Goal: Navigation & Orientation: Find specific page/section

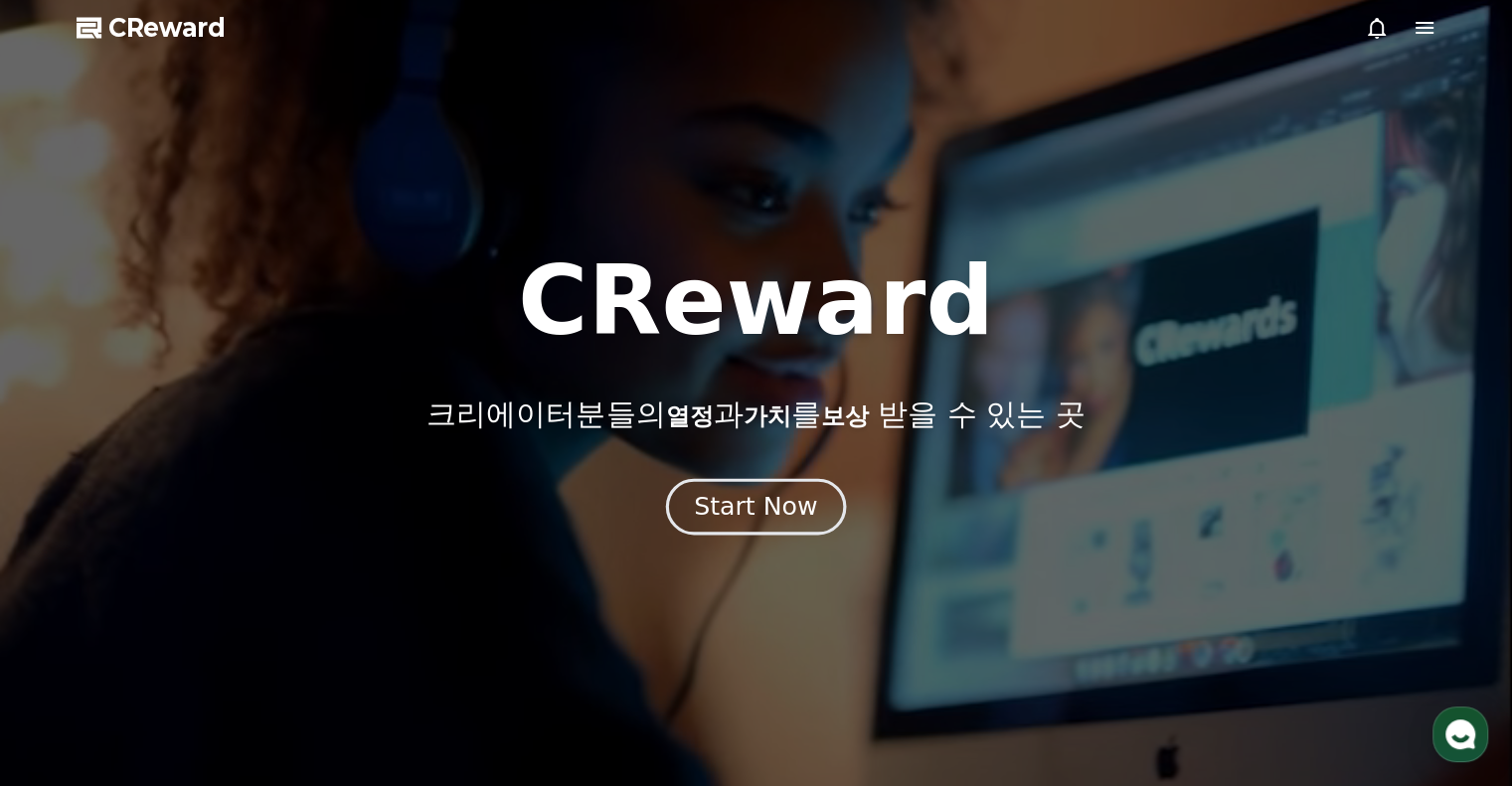
click at [692, 494] on button "Start Now" at bounding box center [756, 506] width 180 height 57
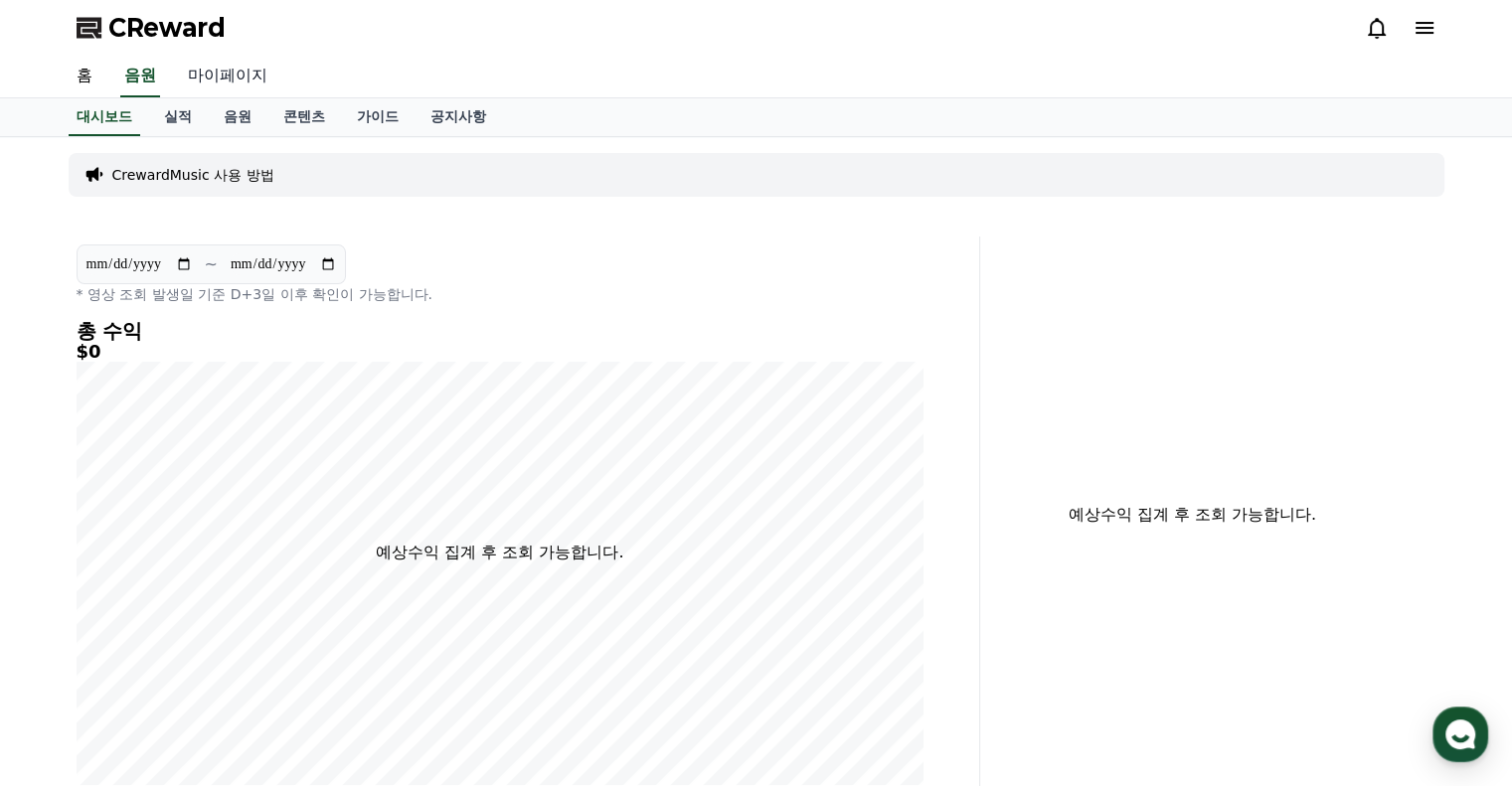
click at [244, 75] on link "마이페이지" at bounding box center [227, 77] width 111 height 42
select select "**********"
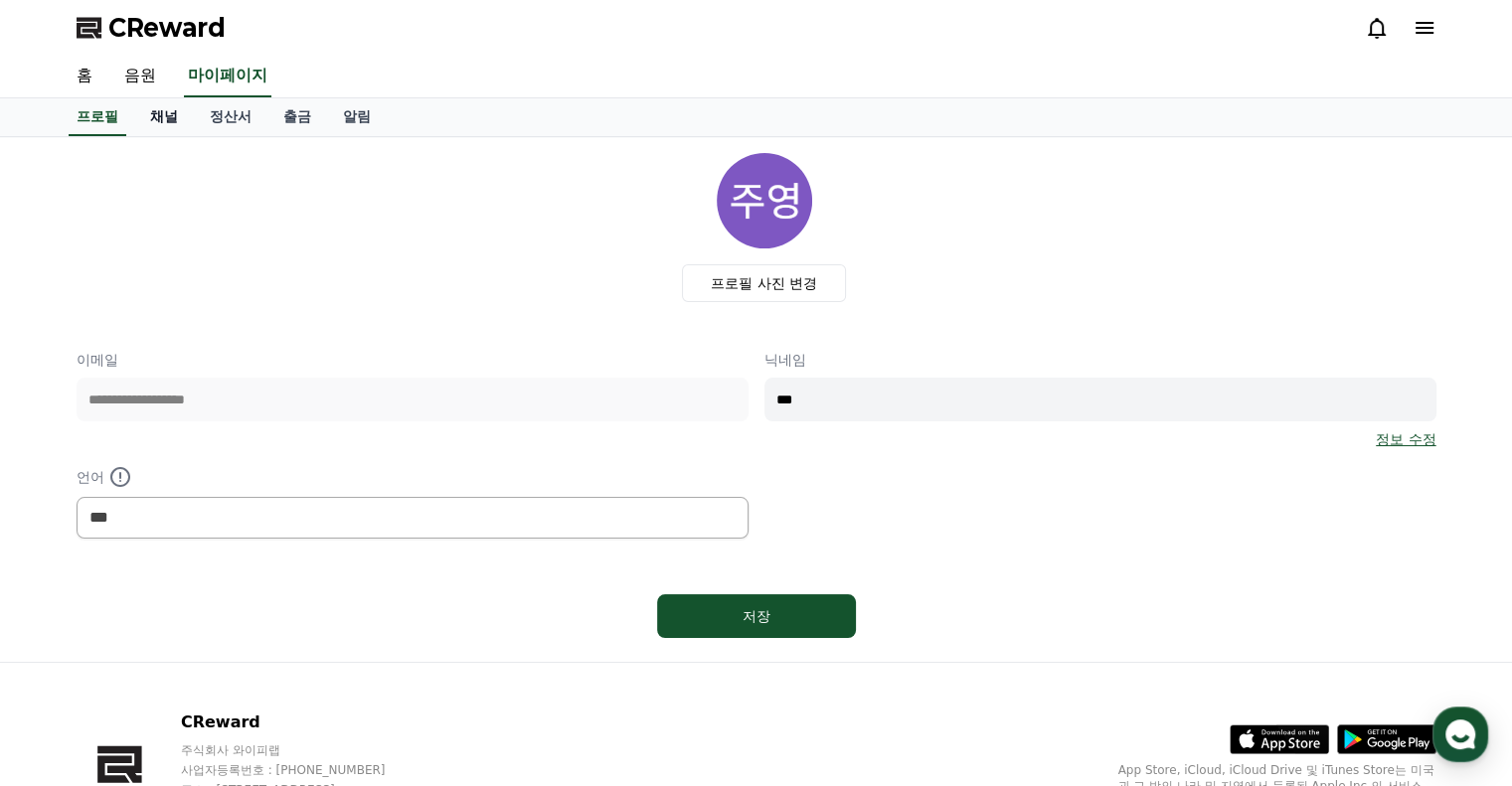
click at [159, 121] on link "채널" at bounding box center [164, 117] width 60 height 38
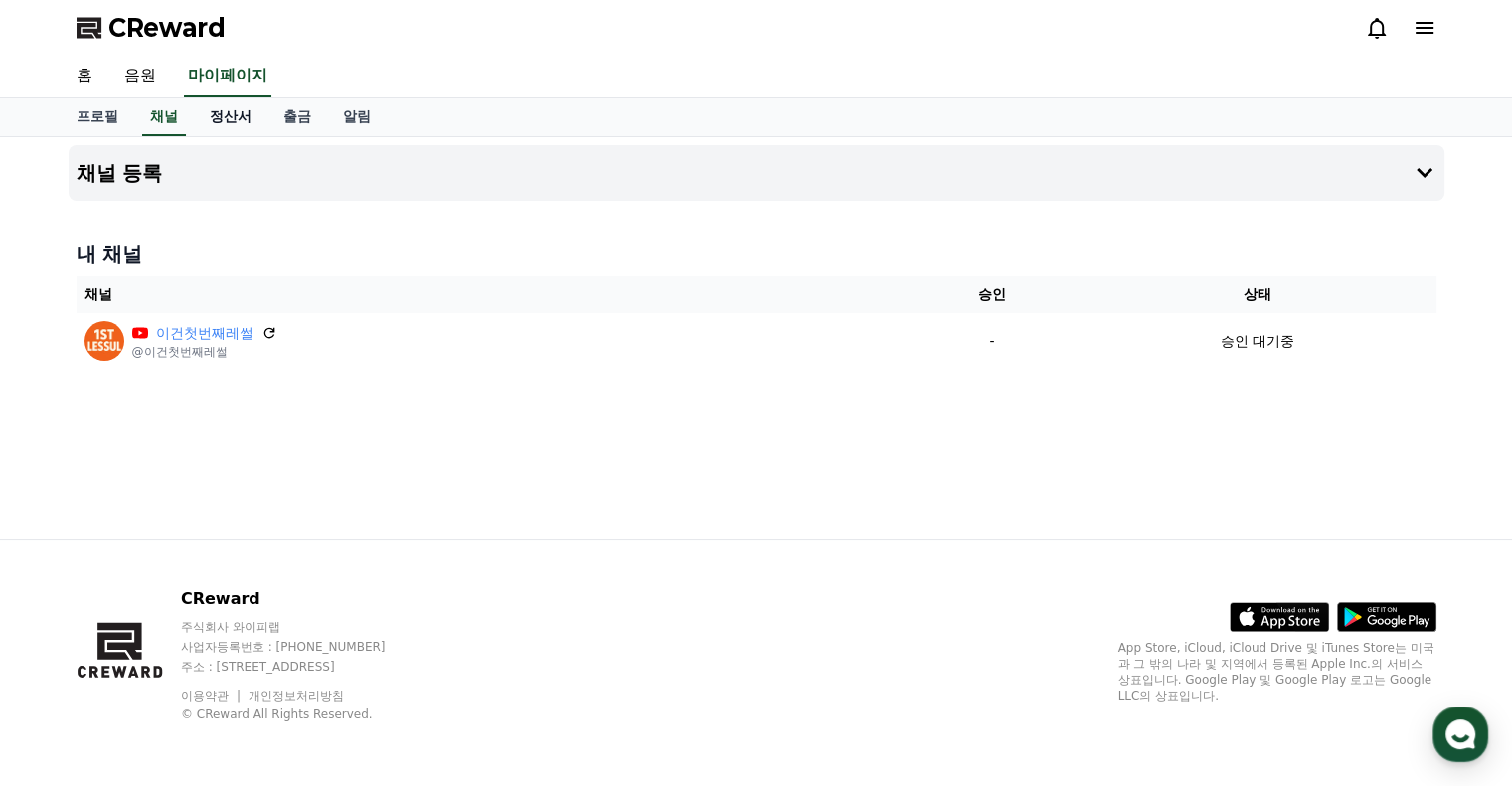
click at [242, 120] on link "정산서" at bounding box center [231, 117] width 74 height 38
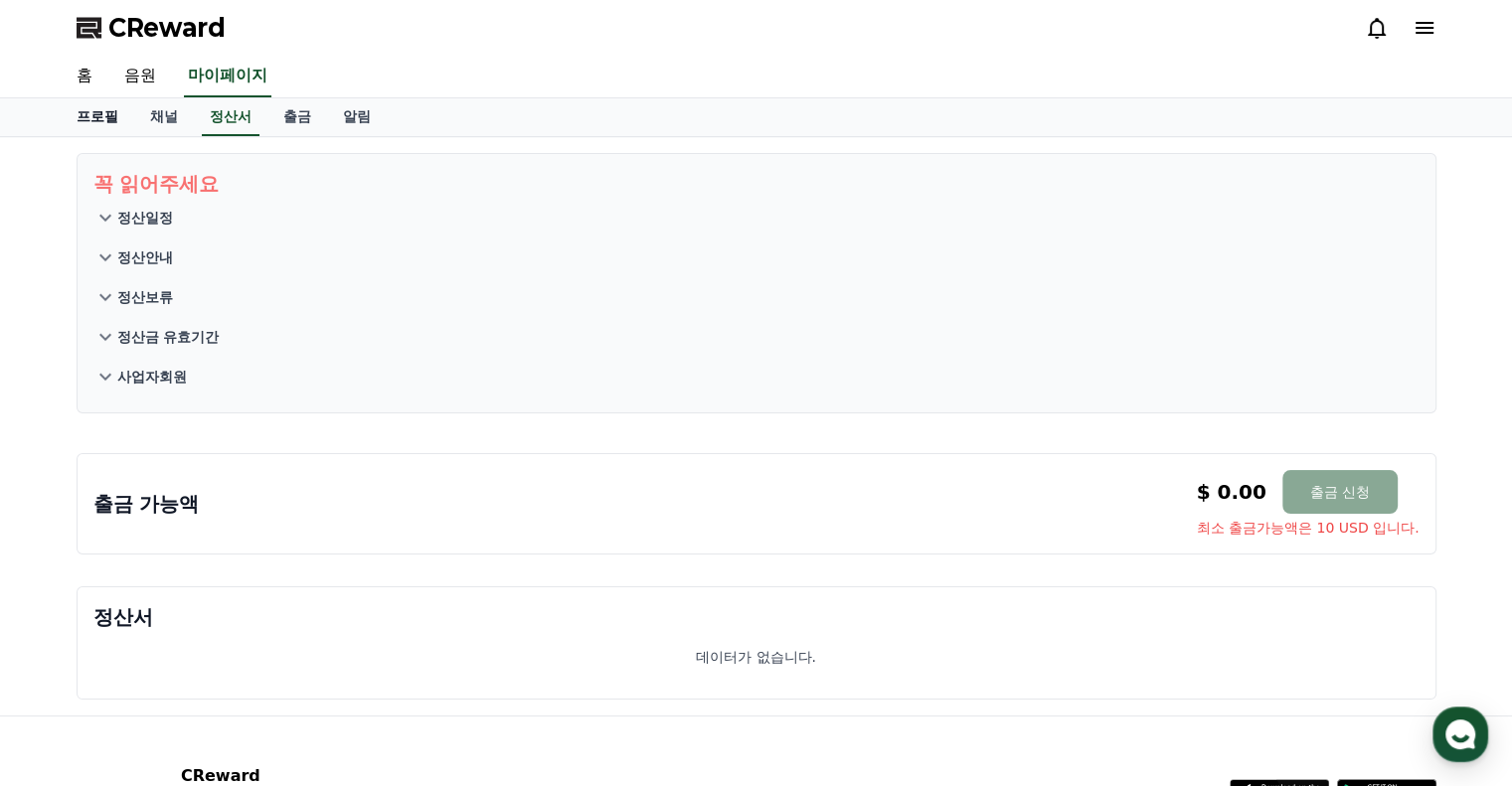
click at [103, 112] on link "프로필" at bounding box center [98, 117] width 74 height 38
select select "**********"
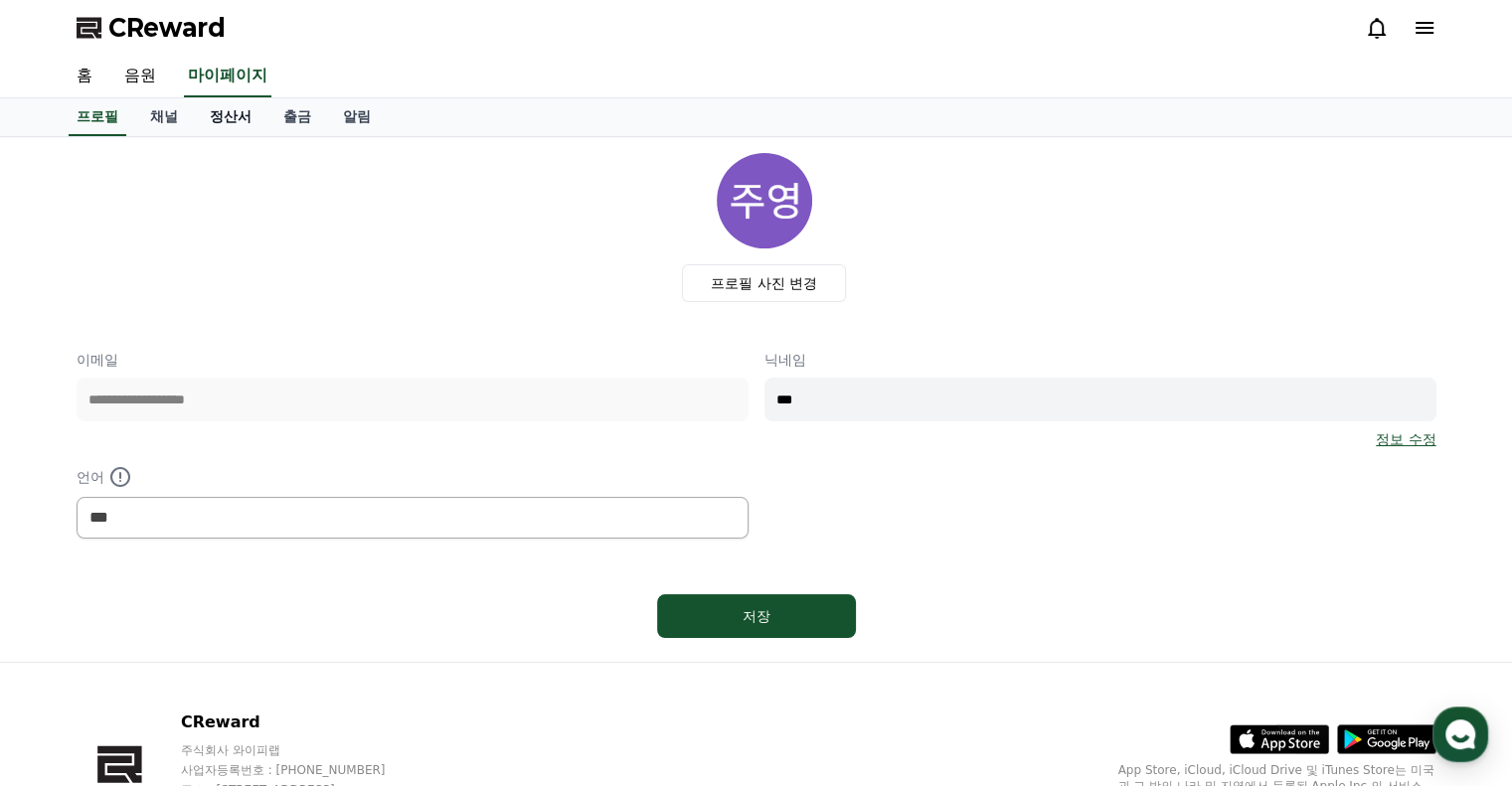
click at [221, 122] on link "정산서" at bounding box center [231, 117] width 74 height 38
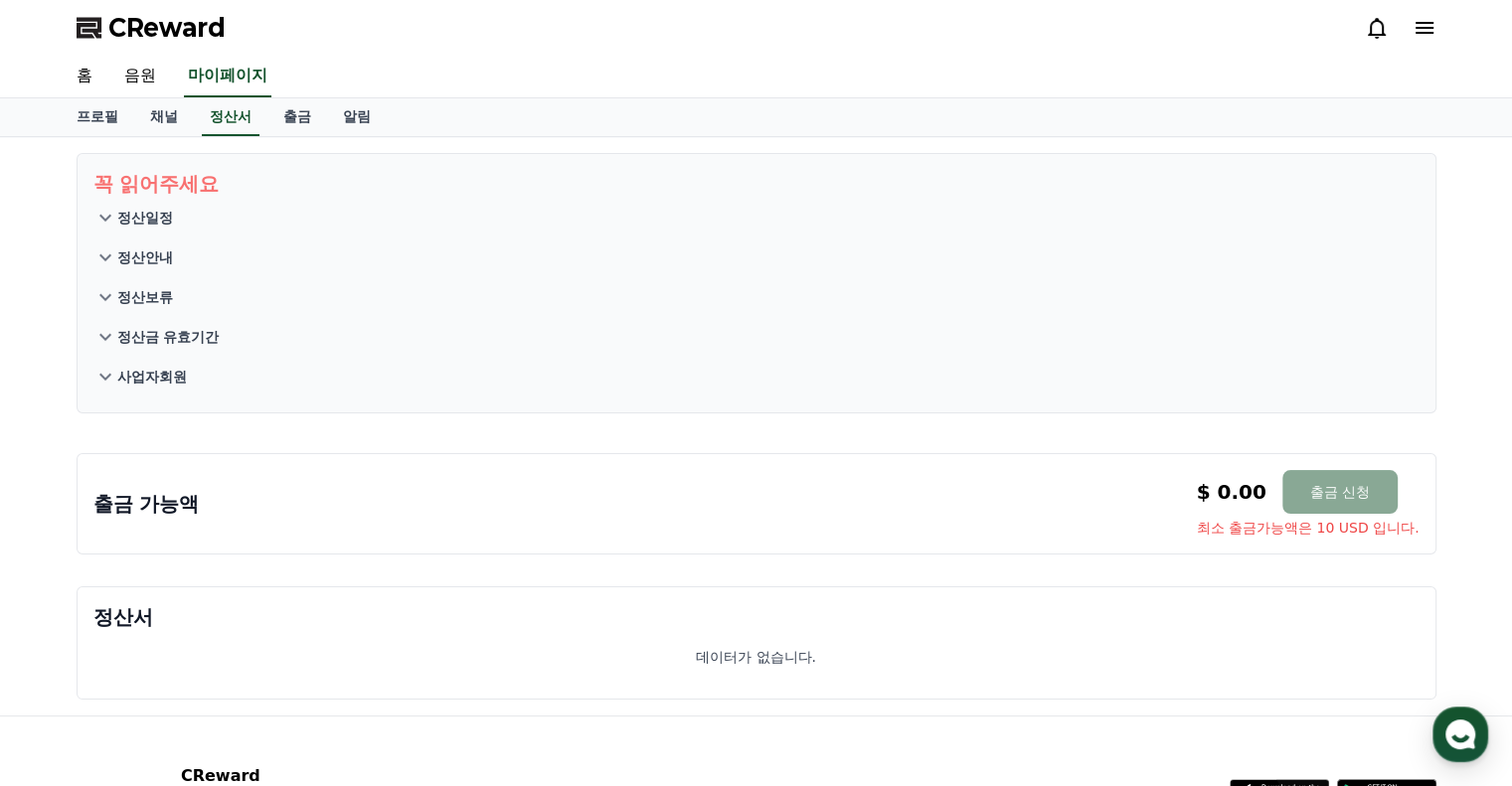
click at [103, 15] on icon at bounding box center [91, 28] width 28 height 28
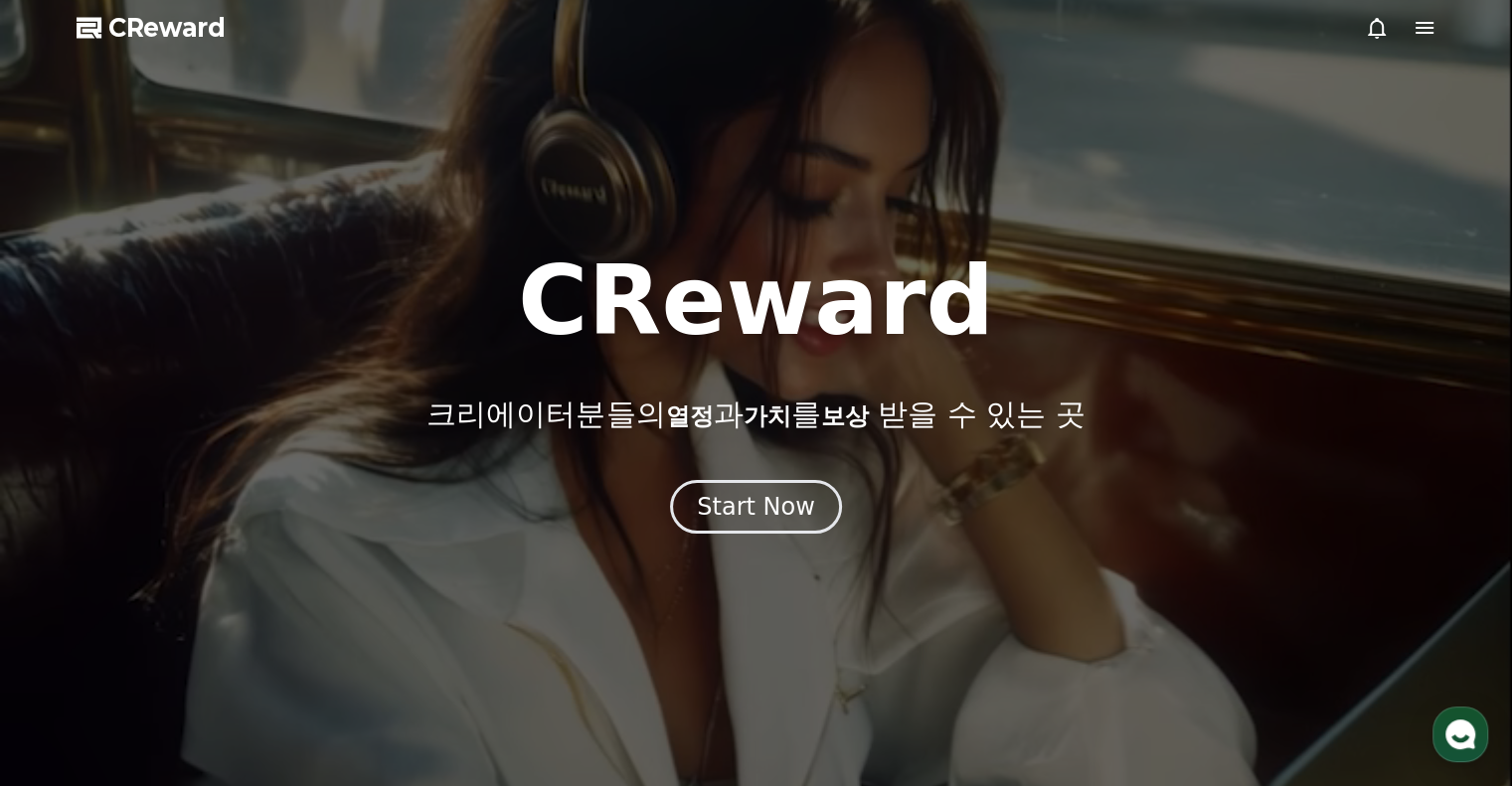
click at [1341, 30] on div at bounding box center [756, 393] width 1512 height 786
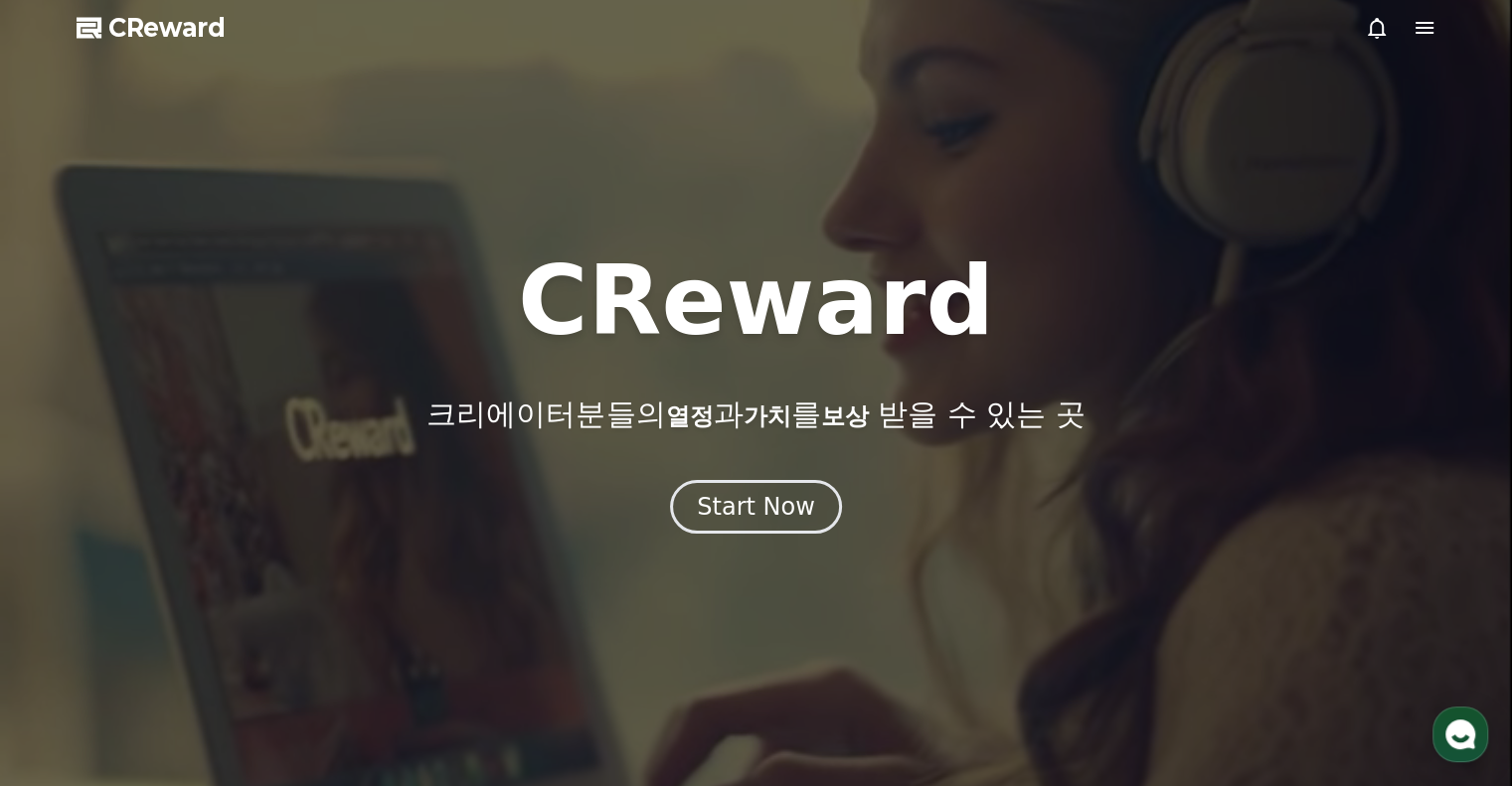
click at [1363, 27] on div at bounding box center [756, 393] width 1512 height 786
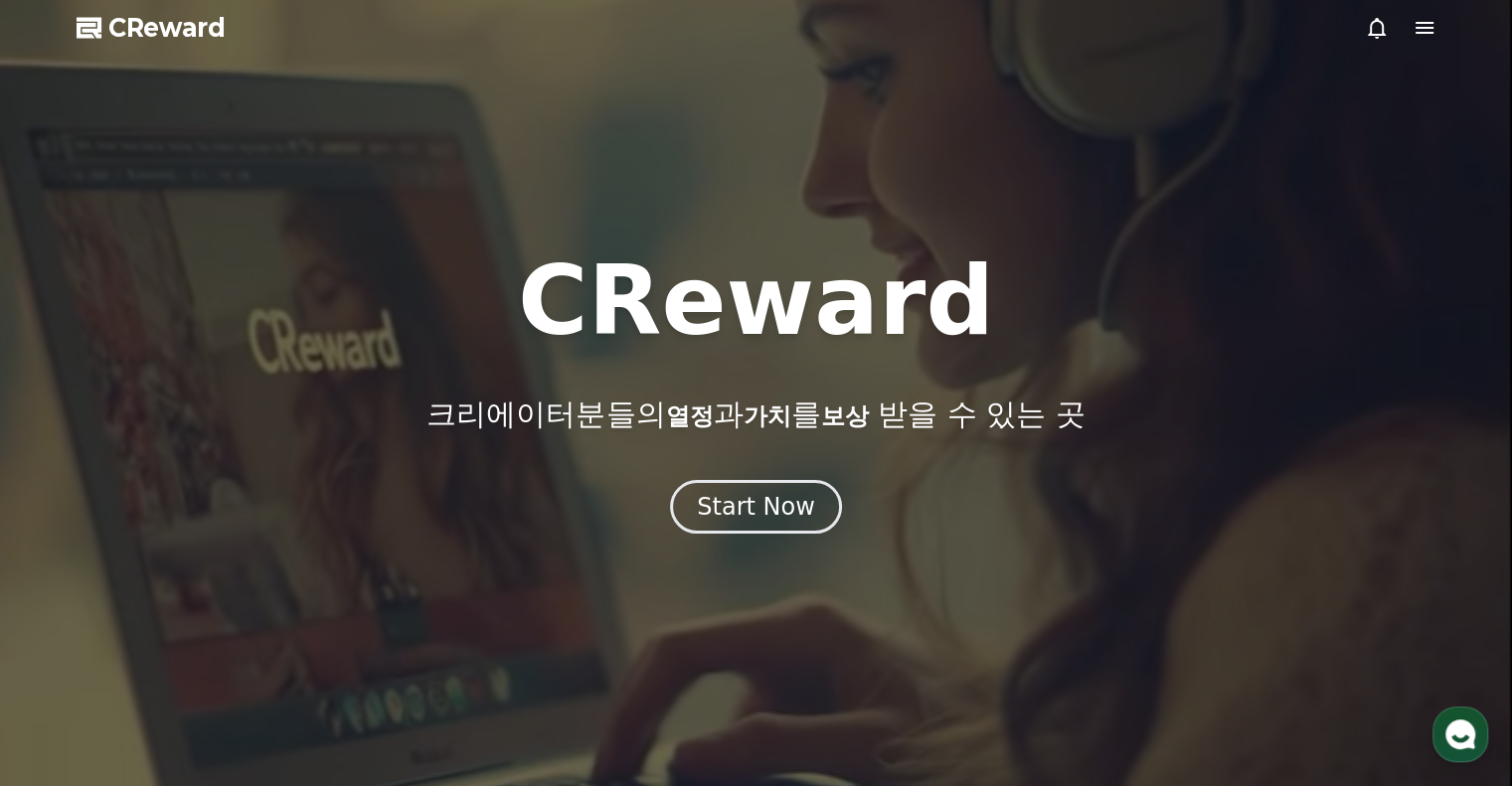
click at [1368, 27] on icon at bounding box center [1377, 28] width 24 height 24
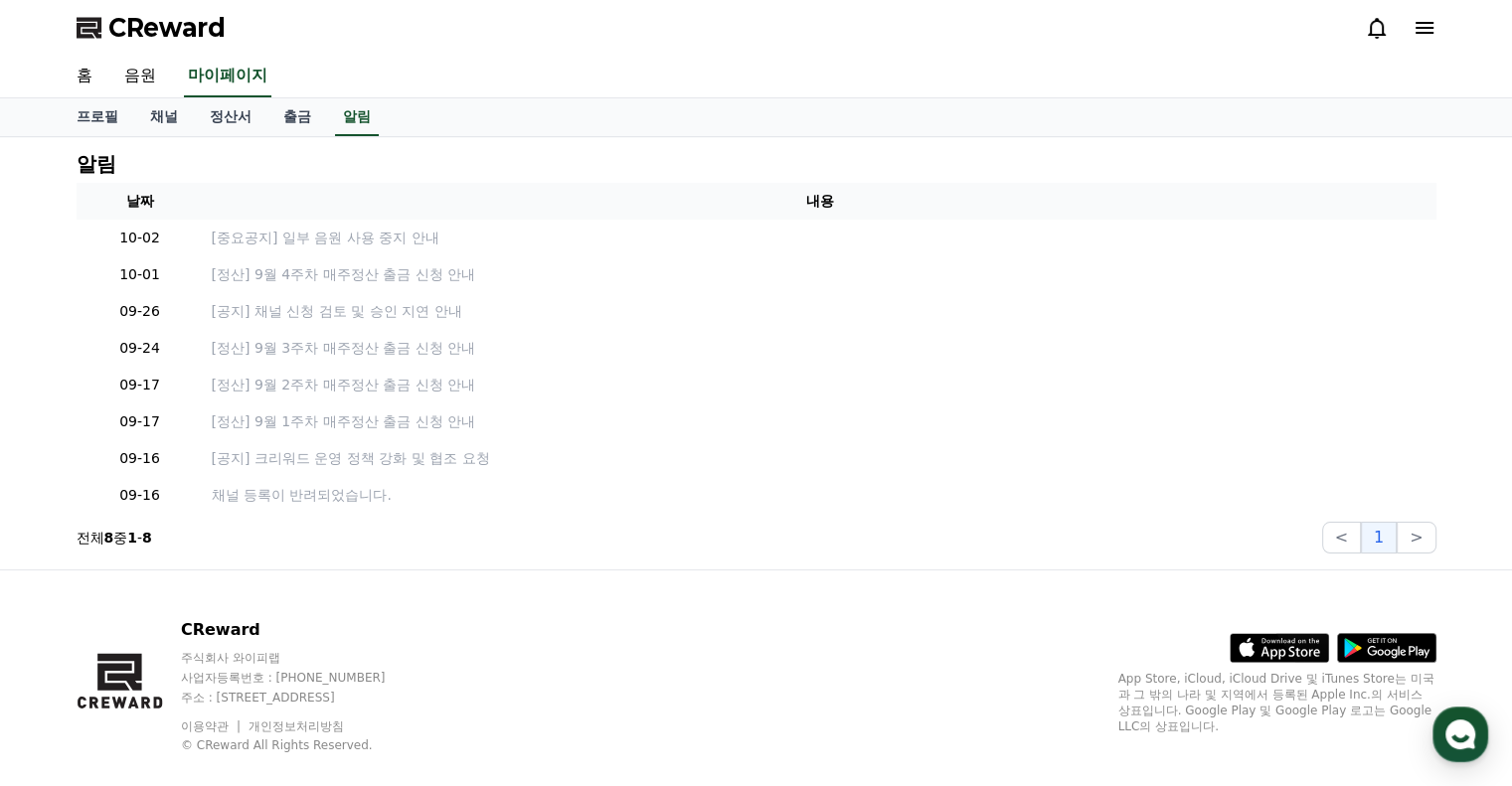
click at [1388, 29] on div at bounding box center [1401, 28] width 72 height 24
click at [1453, 734] on use "button" at bounding box center [1460, 735] width 30 height 30
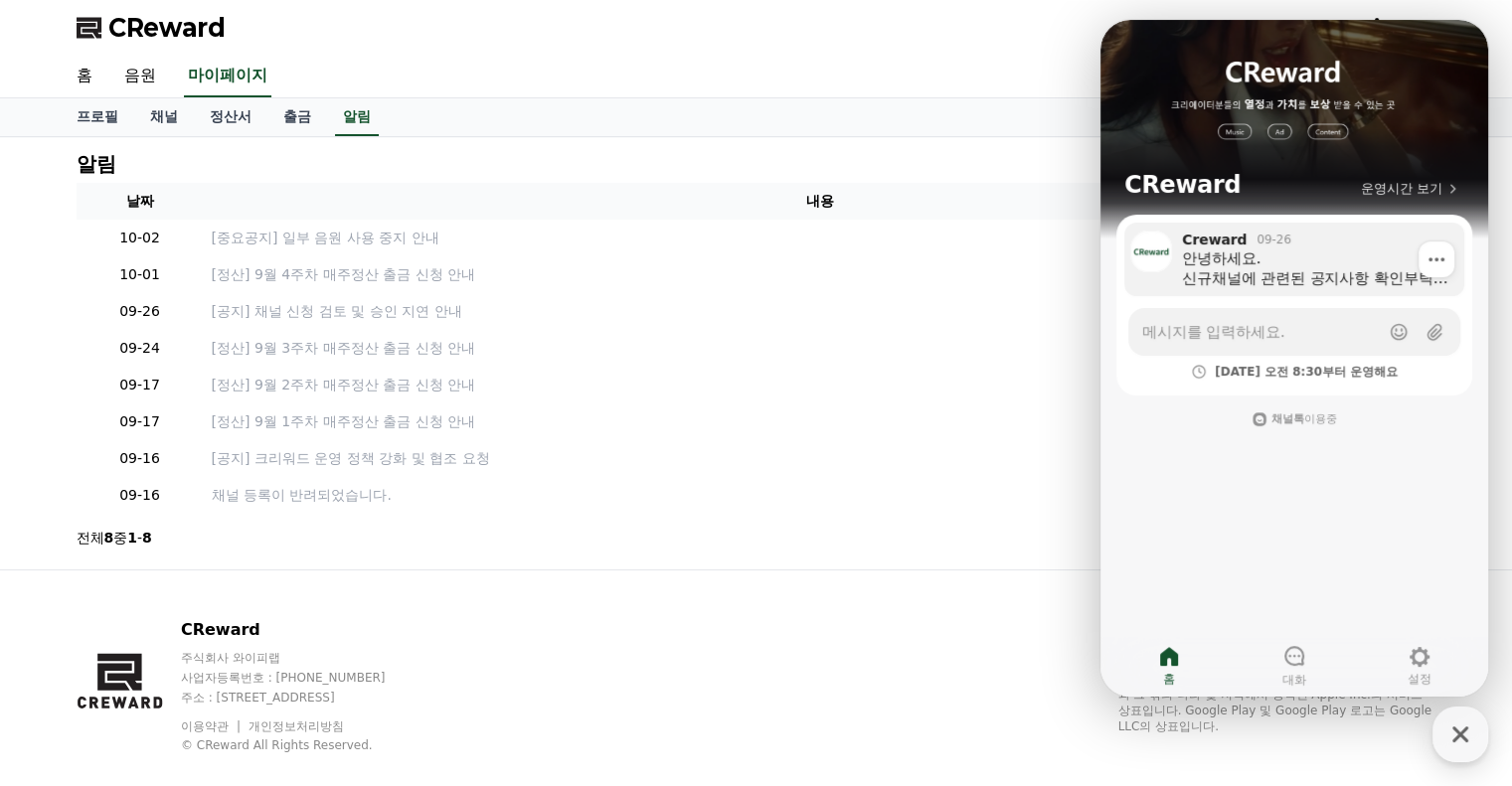
click at [1305, 273] on div "안녕하세요. 신규채널에 관련된 공지사항 확인부탁드립니다. [URL][DOMAIN_NAME] 현재 많은 크리에이터분들께서 채널 신청을 해주고 계…" at bounding box center [1316, 268] width 268 height 40
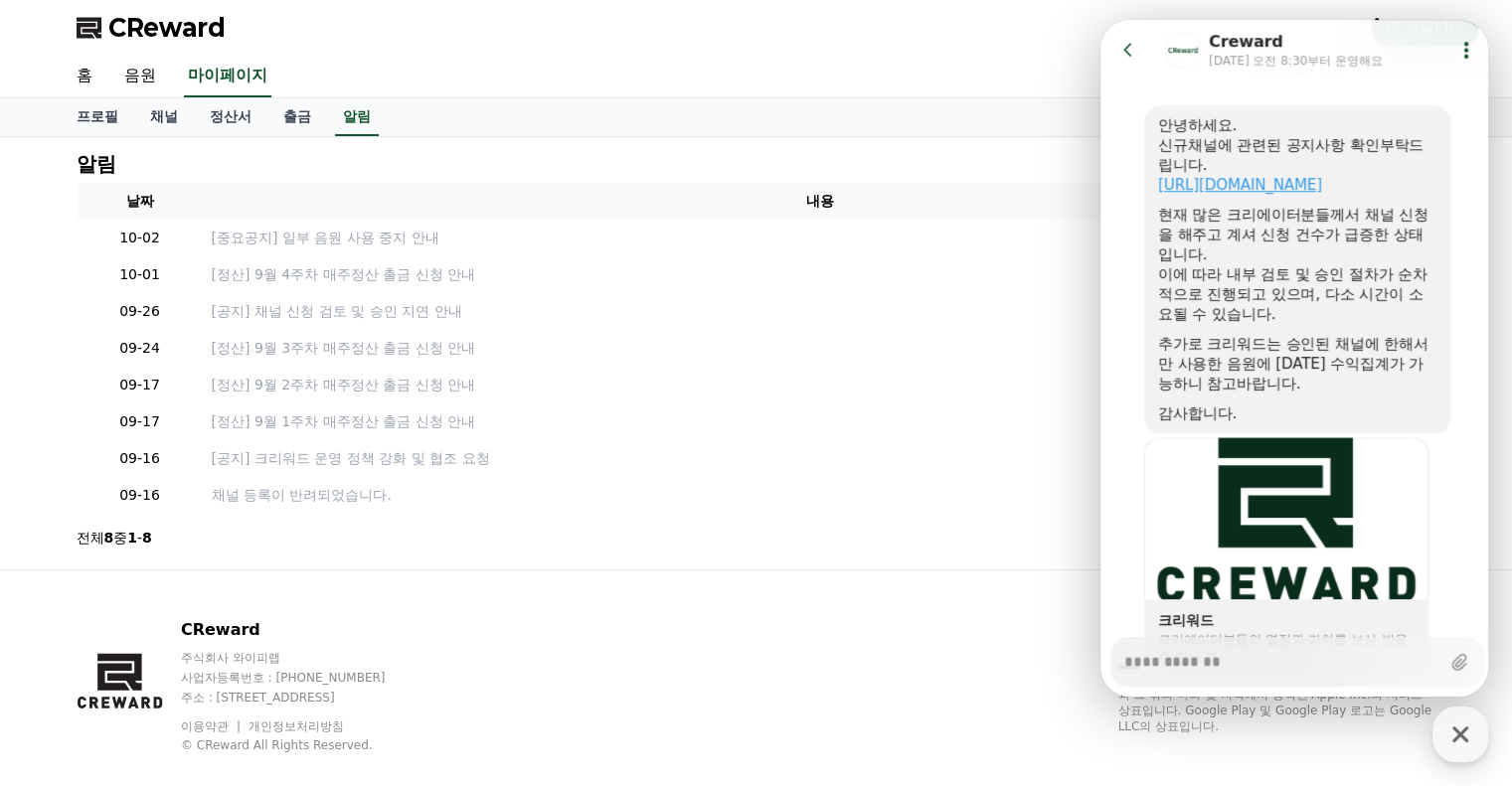
scroll to position [895, 0]
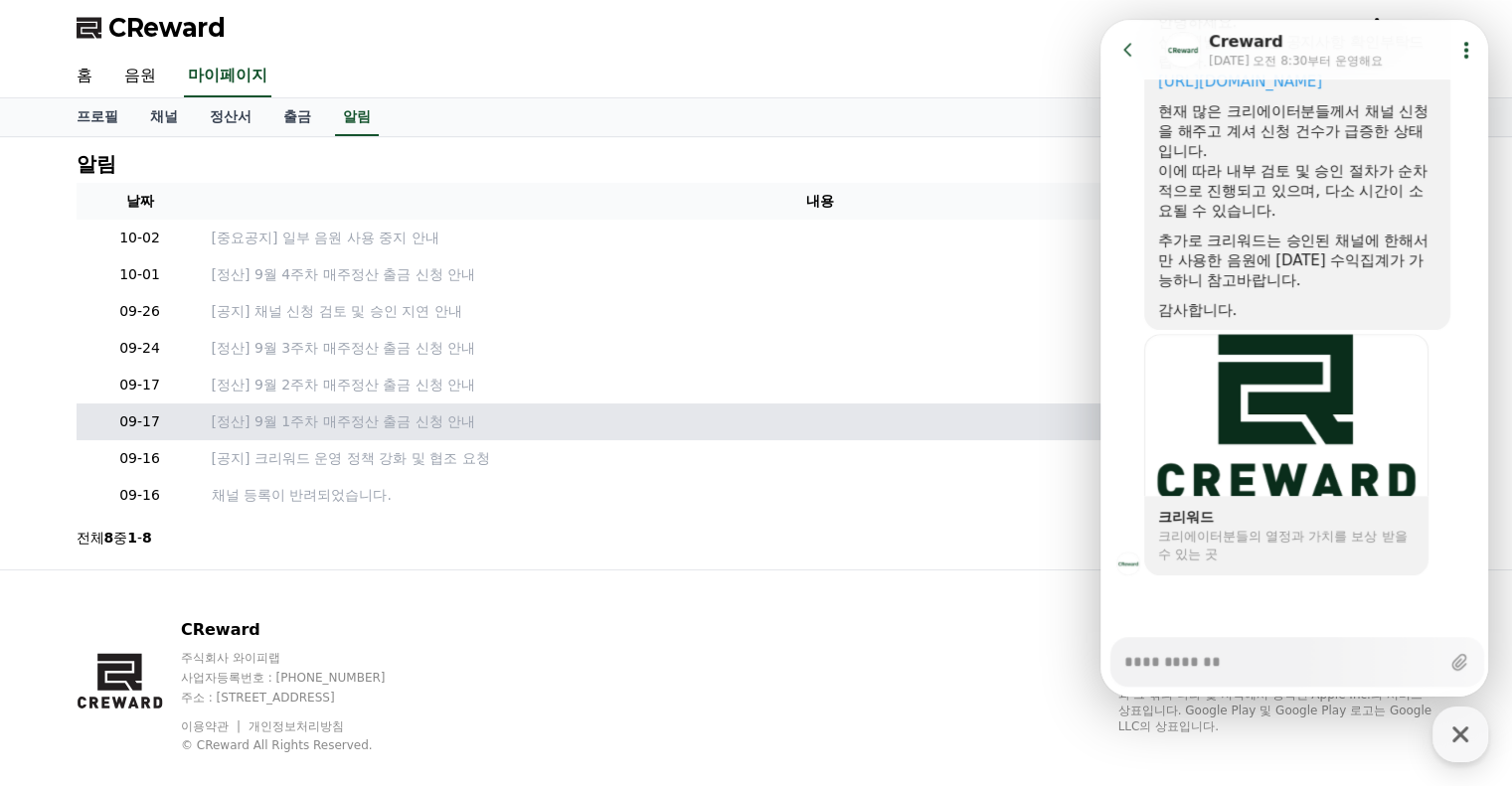
type textarea "*"
click at [894, 432] on td "[정산] 9월 1주차 매주정산 출금 신청 안내" at bounding box center [820, 422] width 1232 height 37
